Goal: Check status: Check status

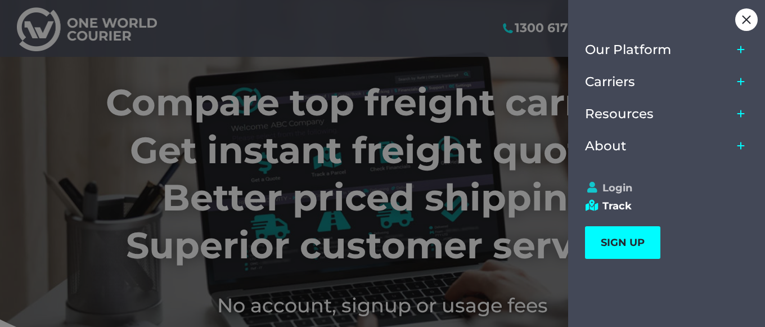
click at [605, 186] on link "Login" at bounding box center [661, 188] width 153 height 12
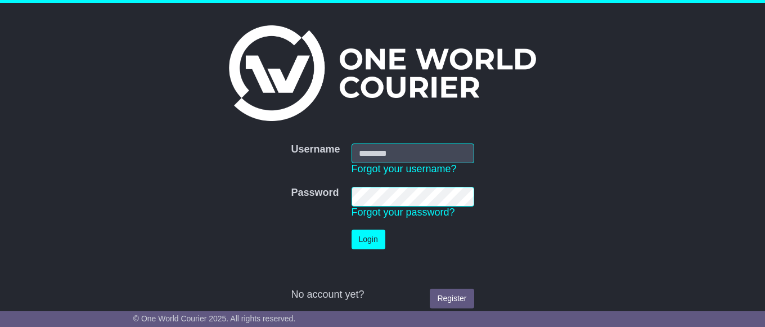
click at [427, 155] on input "Username" at bounding box center [412, 153] width 123 height 20
type input "**********"
click at [372, 237] on button "Login" at bounding box center [368, 239] width 34 height 20
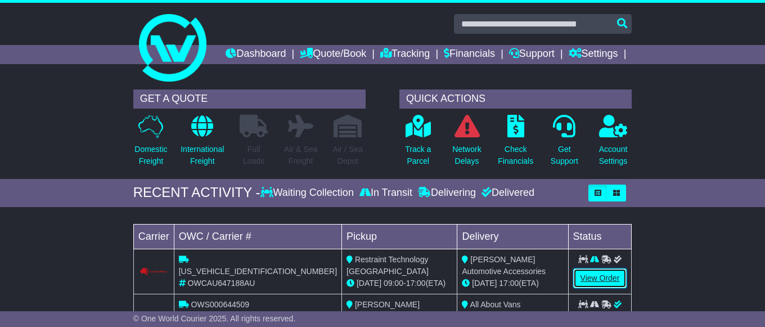
click at [596, 288] on link "View Order" at bounding box center [600, 278] width 54 height 20
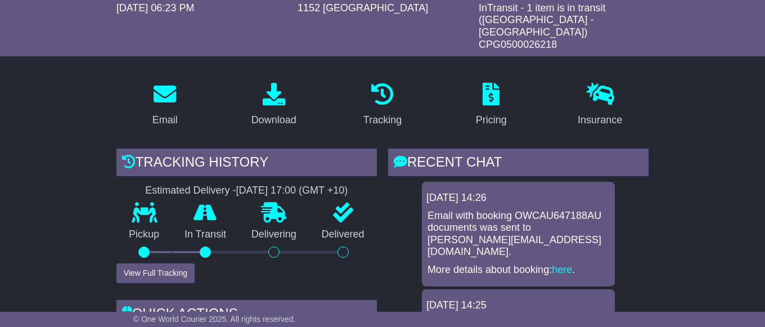
scroll to position [172, 0]
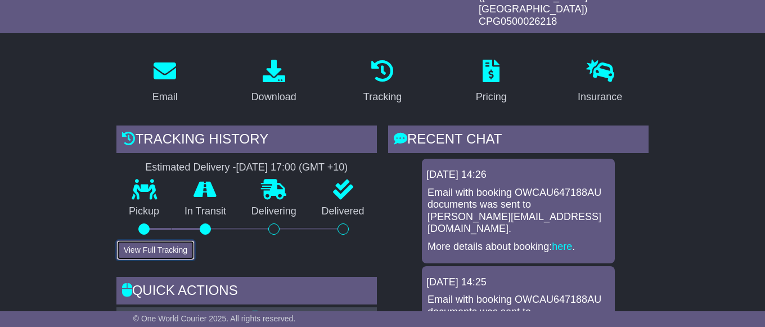
click at [133, 254] on button "View Full Tracking" at bounding box center [155, 250] width 78 height 20
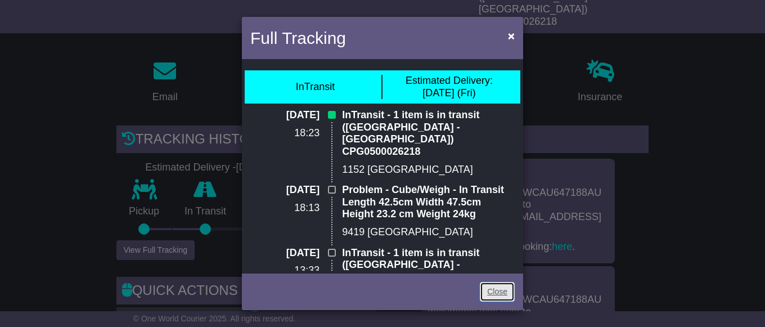
click at [495, 297] on link "Close" at bounding box center [497, 292] width 35 height 20
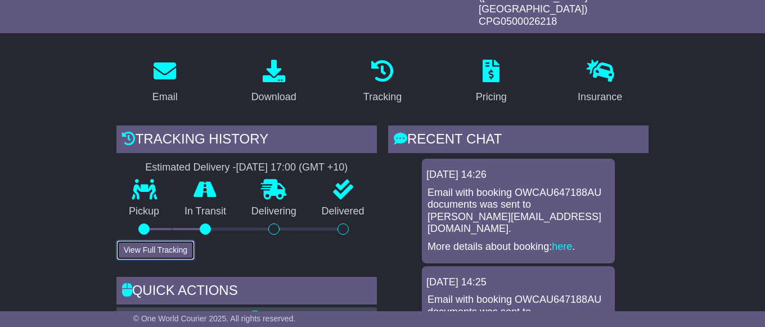
scroll to position [0, 0]
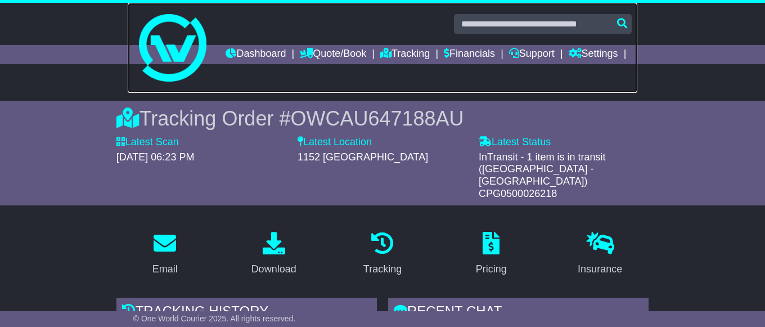
click at [532, 44] on link at bounding box center [383, 48] width 510 height 90
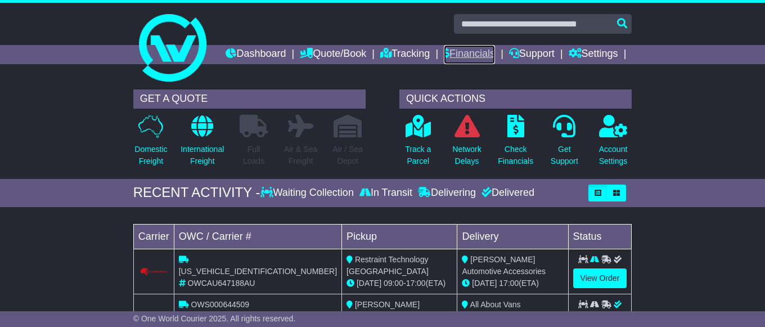
click at [495, 49] on link "Financials" at bounding box center [469, 54] width 51 height 19
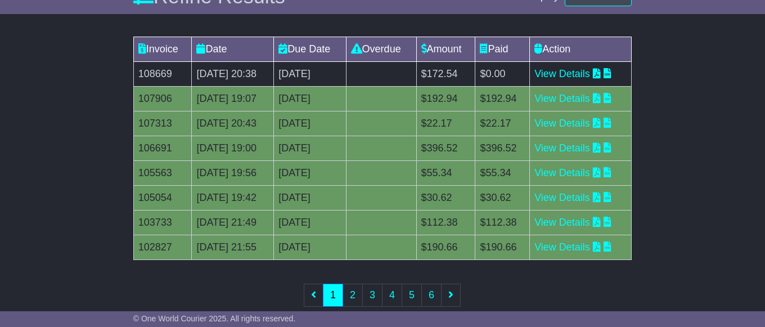
scroll to position [229, 0]
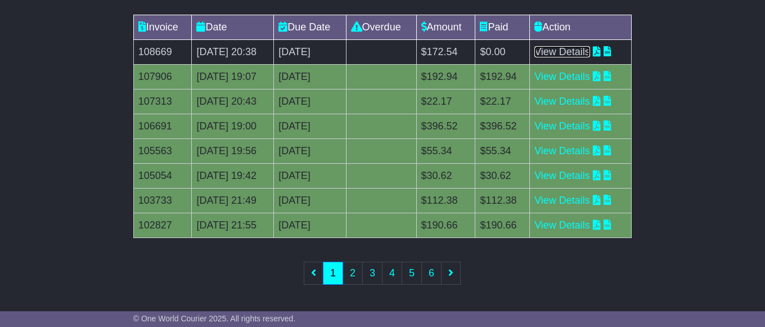
click at [588, 57] on link "View Details" at bounding box center [562, 51] width 56 height 11
